Goal: Task Accomplishment & Management: Use online tool/utility

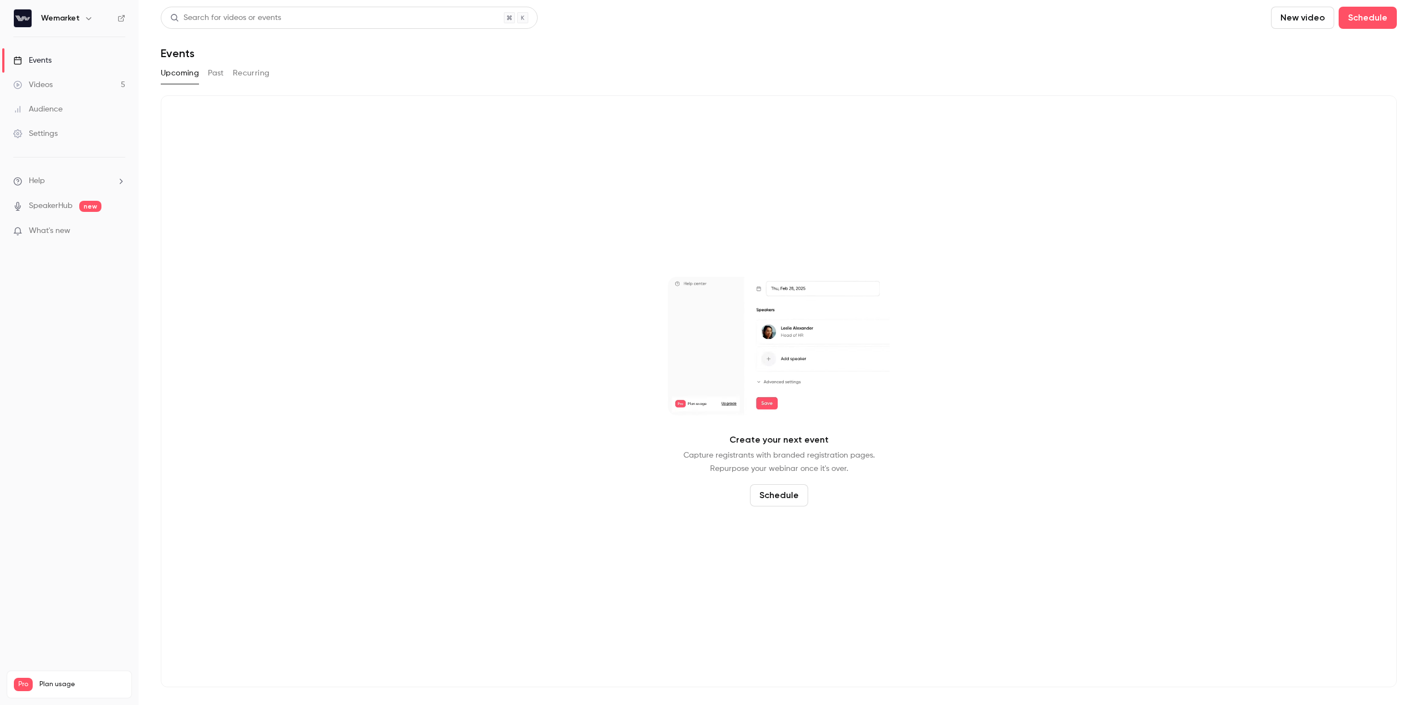
click at [44, 83] on div "Videos" at bounding box center [32, 84] width 39 height 11
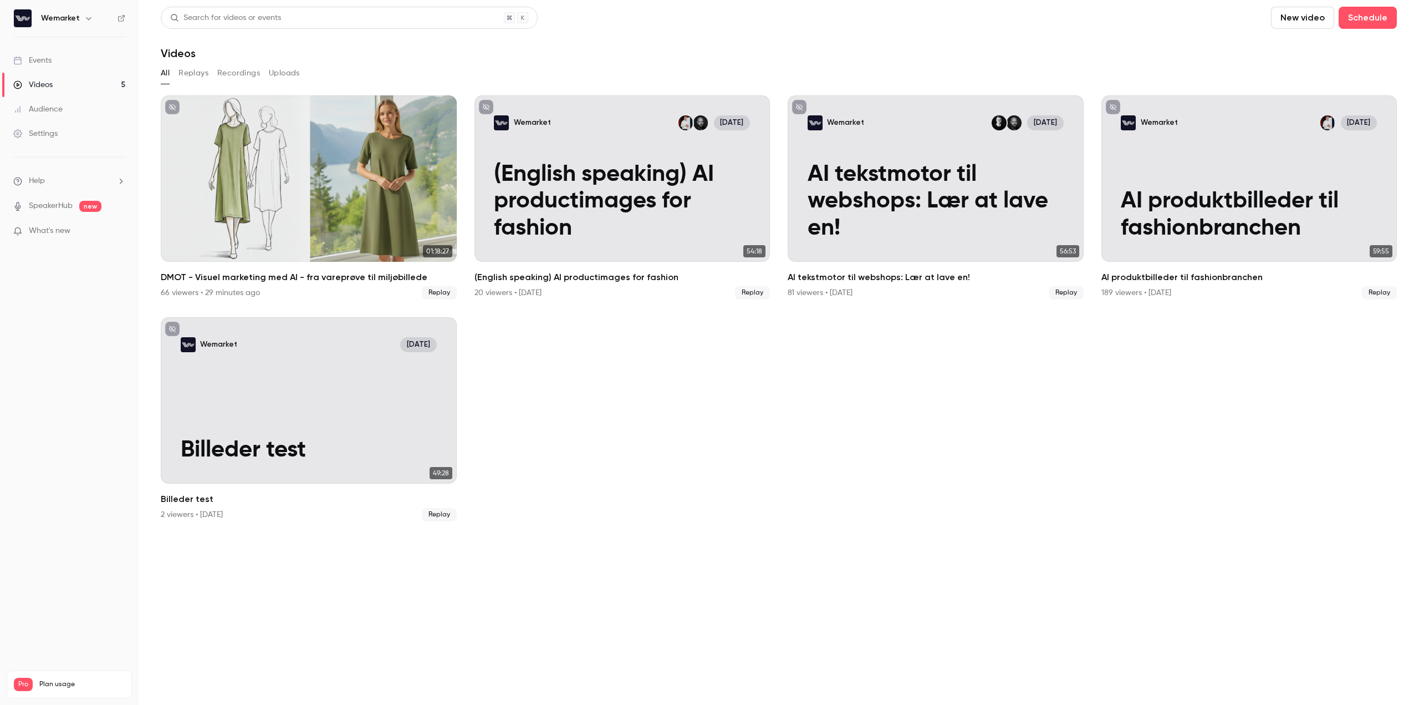
click at [45, 63] on div "Events" at bounding box center [32, 60] width 38 height 11
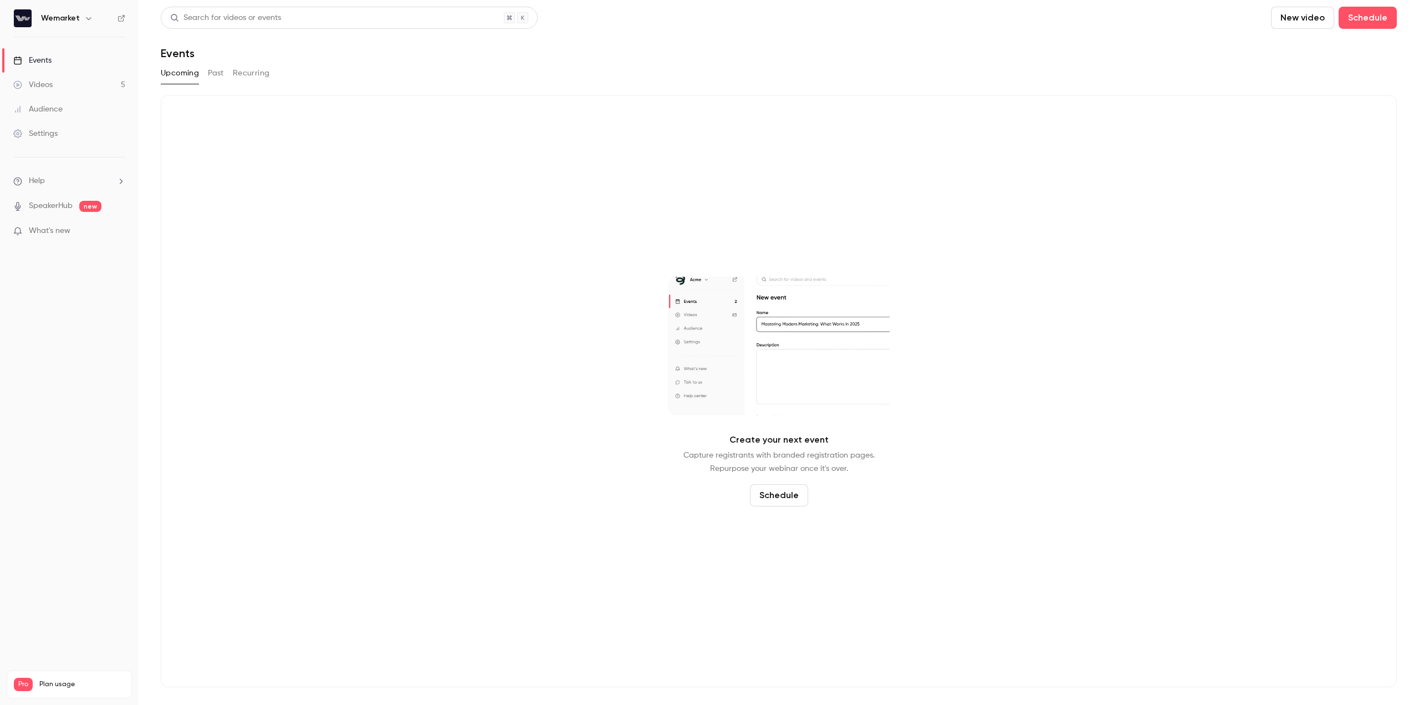
click at [214, 69] on button "Past" at bounding box center [216, 73] width 16 height 18
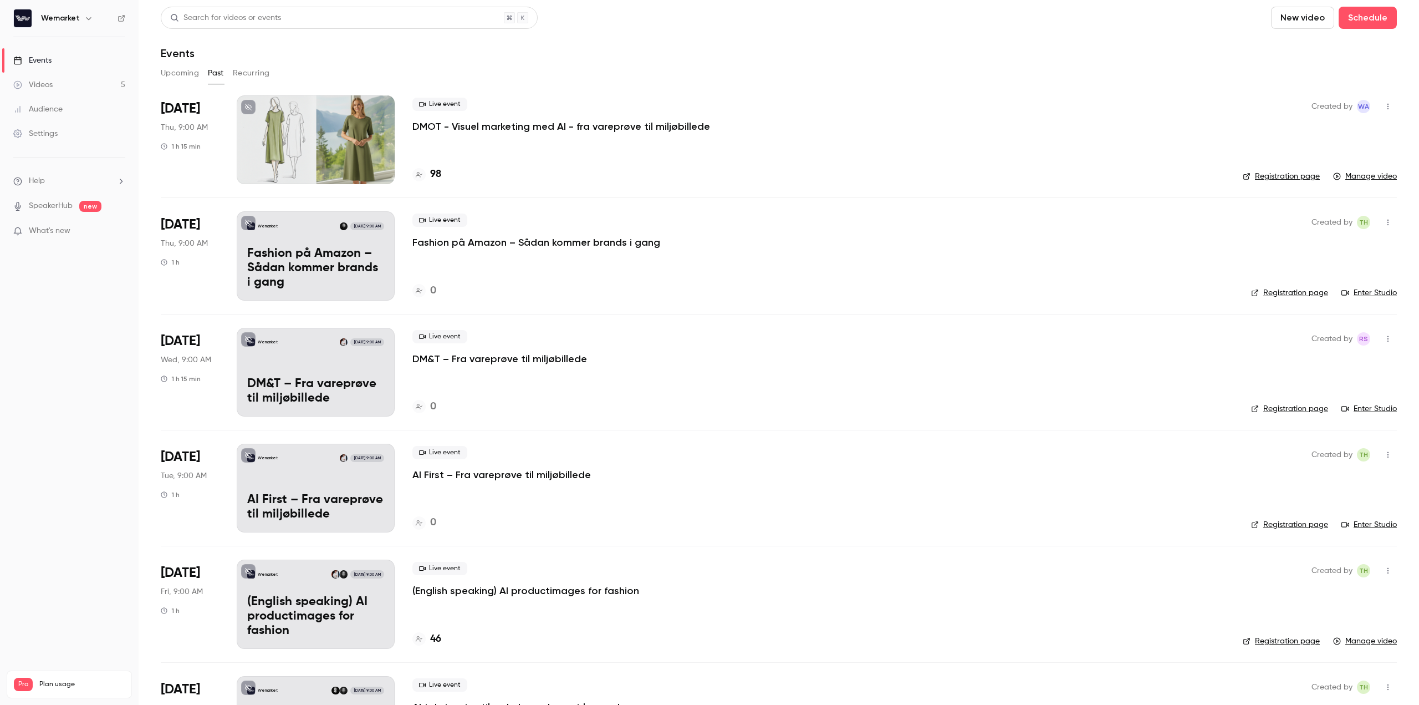
click at [464, 130] on p "DMOT - Visuel marketing med AI - fra vareprøve til miljøbillede" at bounding box center [561, 126] width 298 height 13
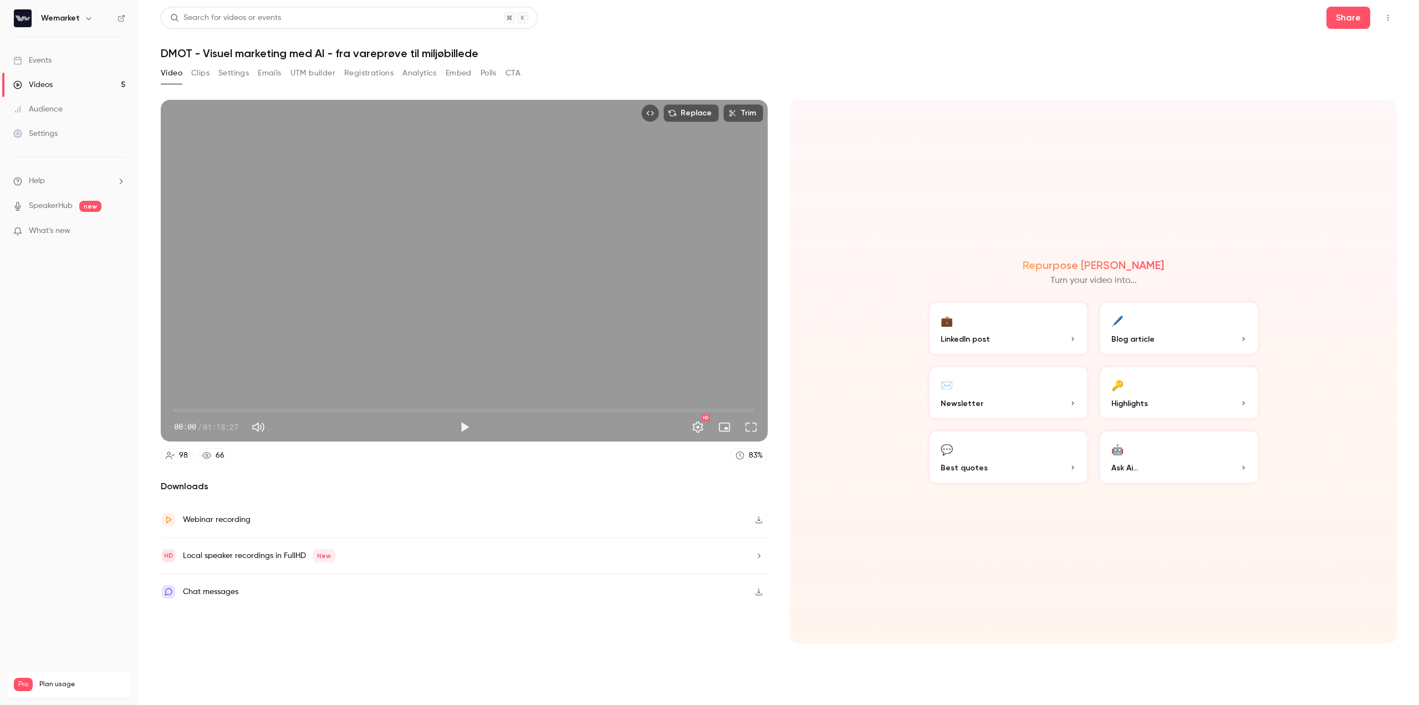
click at [367, 75] on button "Registrations" at bounding box center [368, 73] width 49 height 18
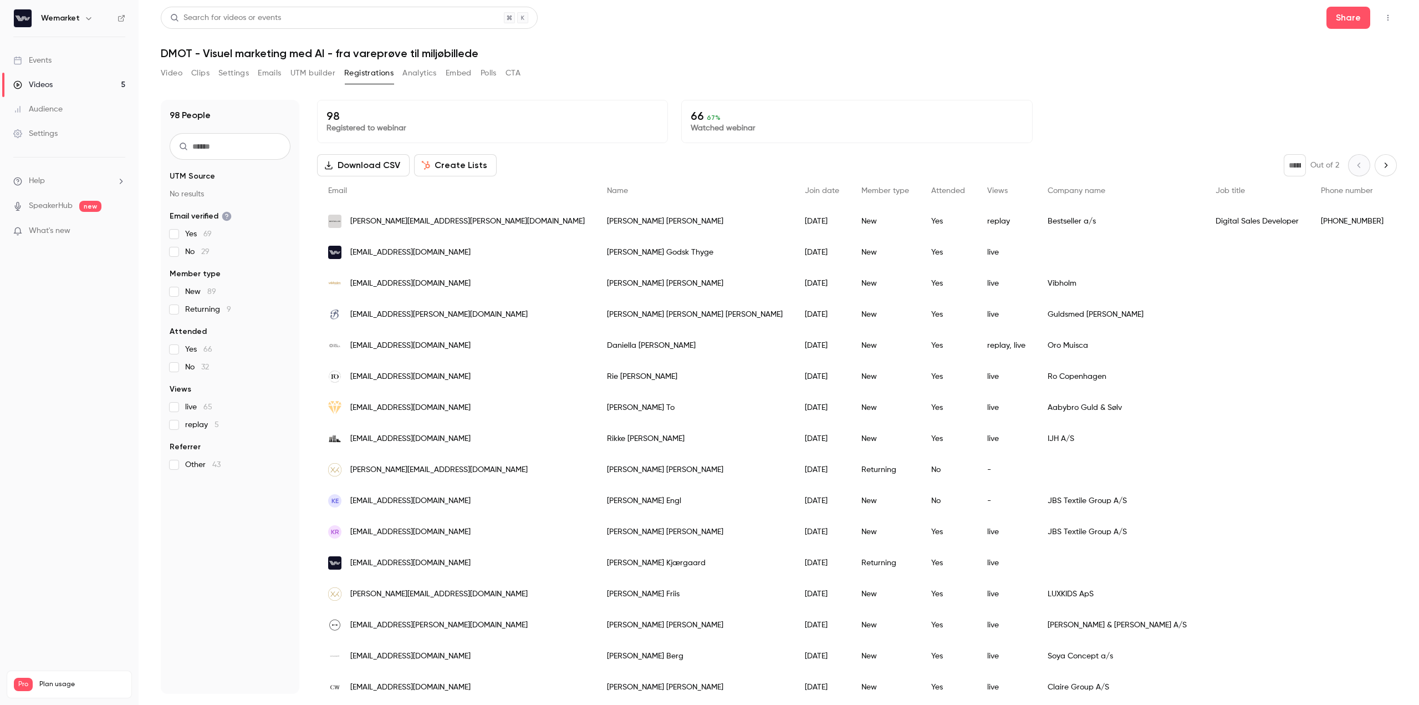
click at [248, 143] on input "text" at bounding box center [230, 146] width 121 height 27
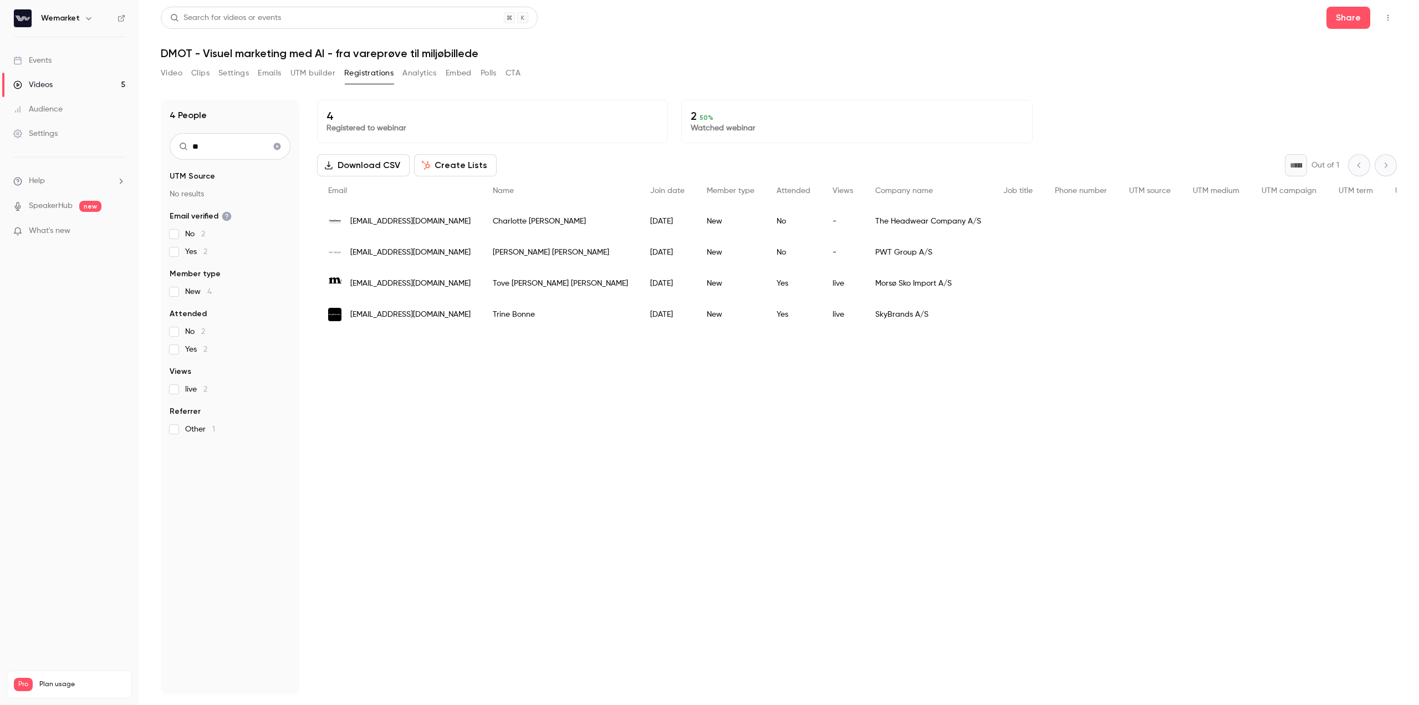
type input "*"
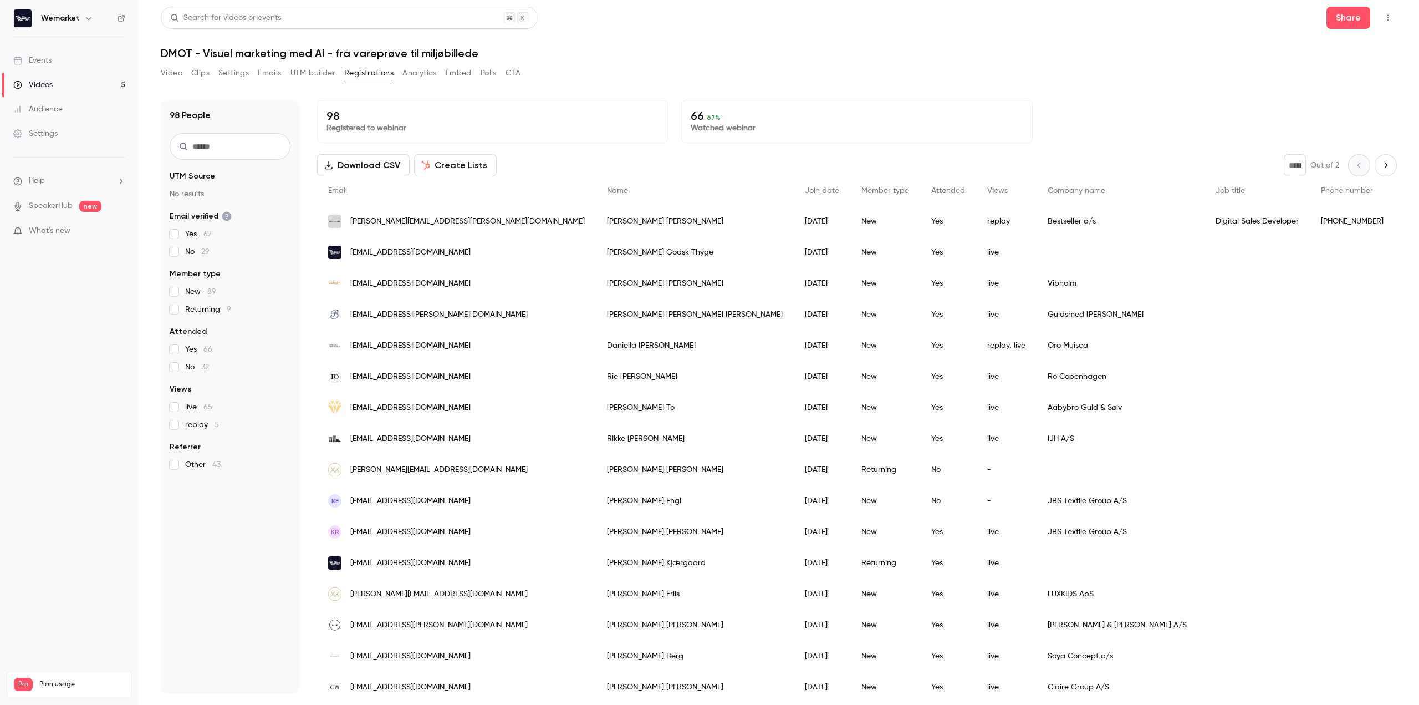
click at [447, 169] on button "Create Lists" at bounding box center [455, 165] width 83 height 22
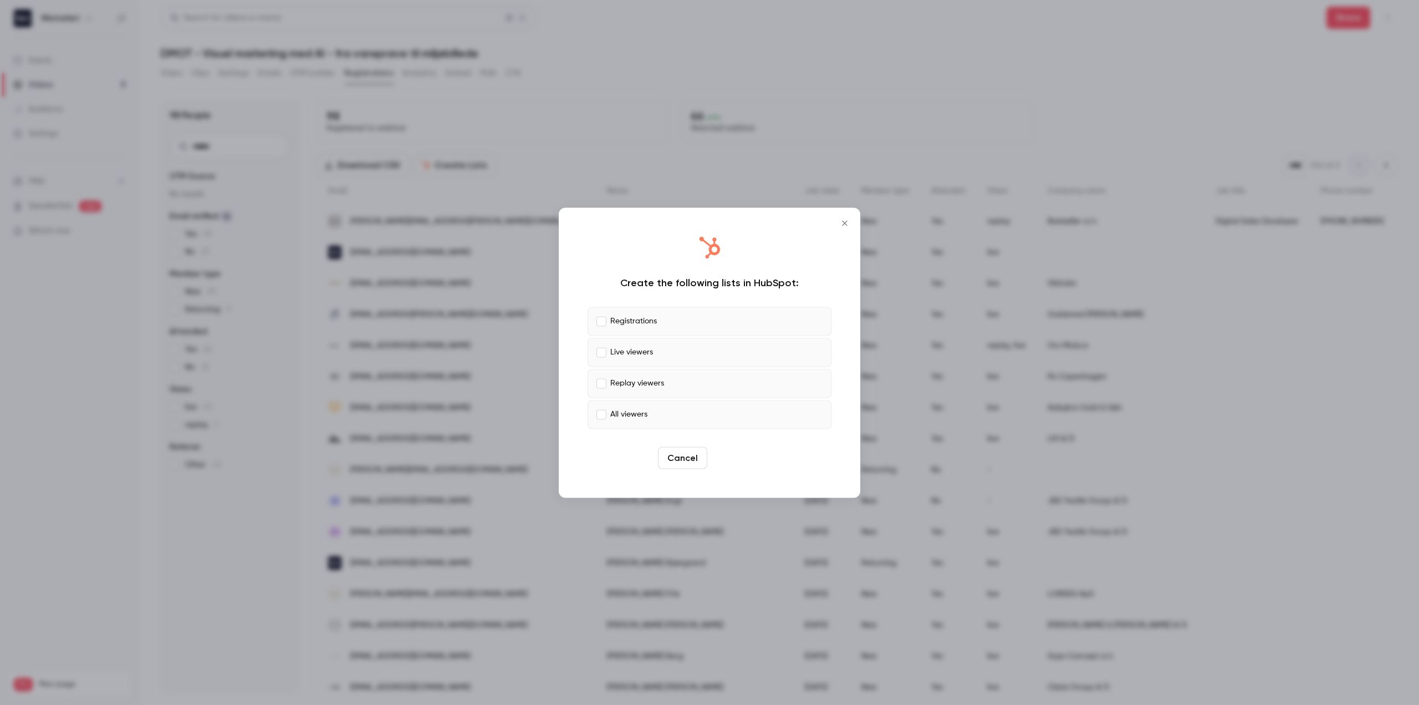
click at [734, 459] on button "Create" at bounding box center [737, 457] width 50 height 22
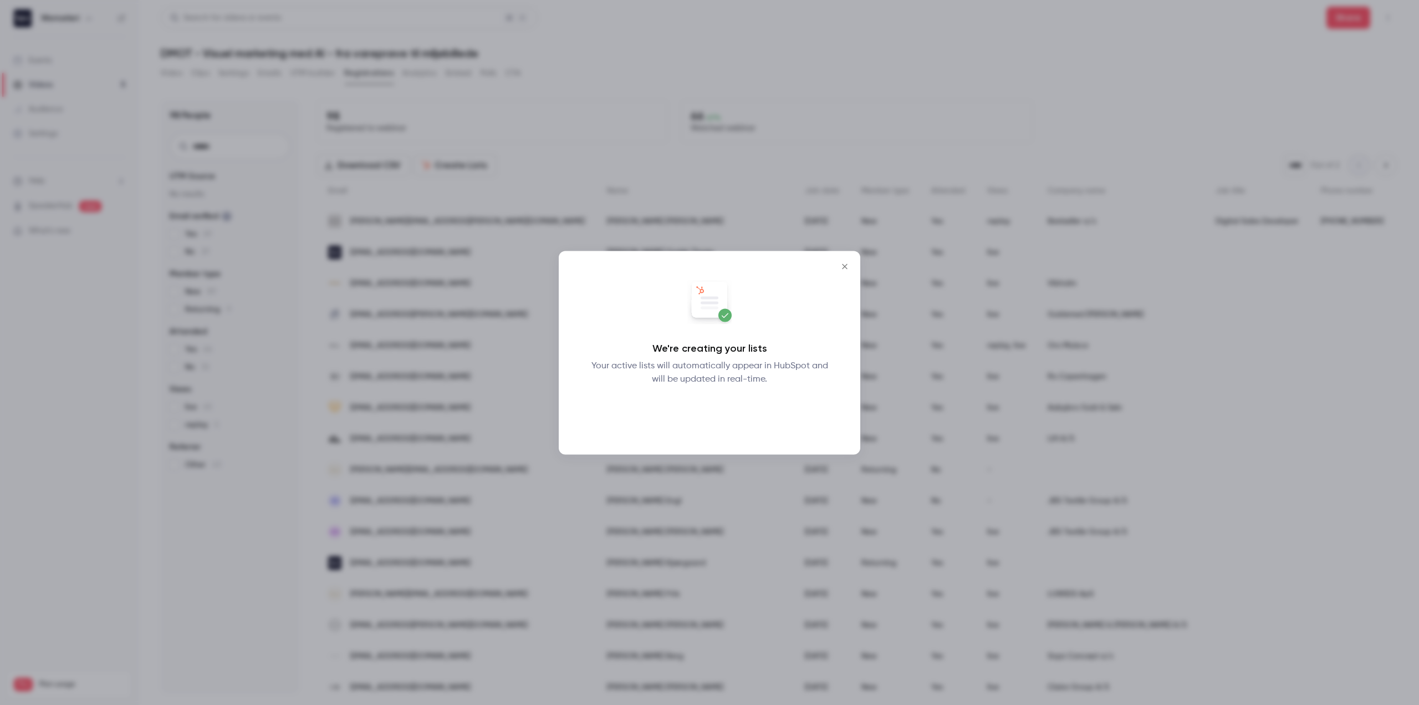
click at [721, 417] on button "Okay" at bounding box center [710, 414] width 40 height 22
